Goal: Transaction & Acquisition: Purchase product/service

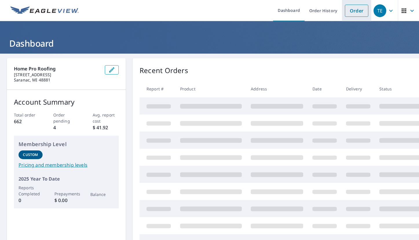
click at [347, 13] on link "Order" at bounding box center [356, 11] width 23 height 12
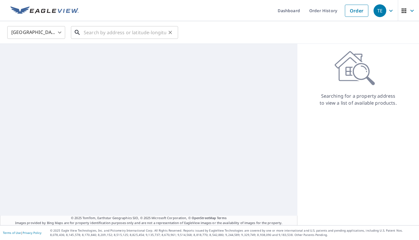
click at [116, 32] on input "text" at bounding box center [125, 32] width 83 height 16
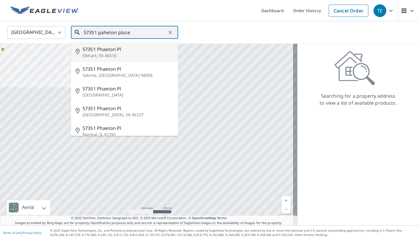
click at [106, 51] on span "57351 Phaeton Pl" at bounding box center [128, 49] width 91 height 7
type input "[STREET_ADDRESS]"
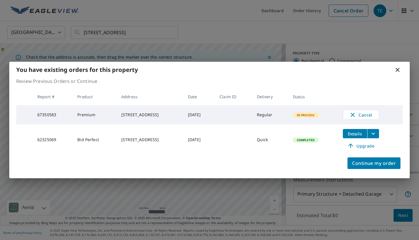
click at [376, 134] on icon "filesDropdownBtn-62325069" at bounding box center [373, 133] width 7 height 7
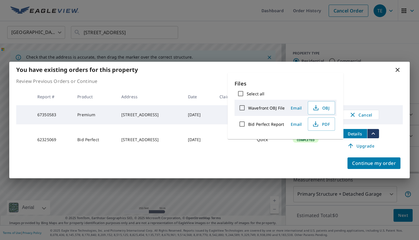
click at [373, 80] on p "Review Previous Orders or Continue" at bounding box center [209, 81] width 387 height 7
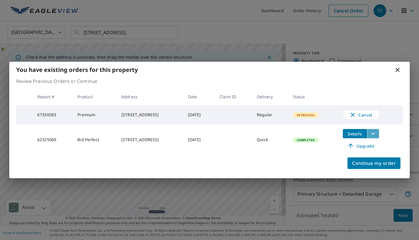
click at [373, 135] on icon "filesDropdownBtn-62325069" at bounding box center [373, 133] width 7 height 7
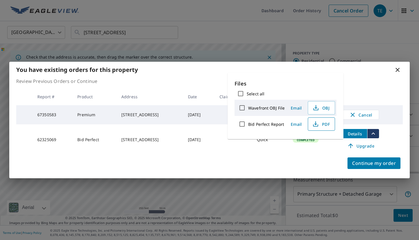
click at [320, 123] on span "PDF" at bounding box center [321, 123] width 19 height 7
click at [399, 68] on icon at bounding box center [397, 69] width 7 height 7
